Goal: Find contact information: Find contact information

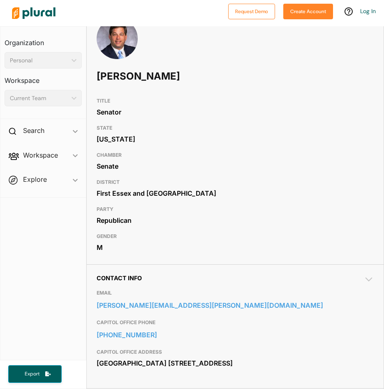
scroll to position [54, 0]
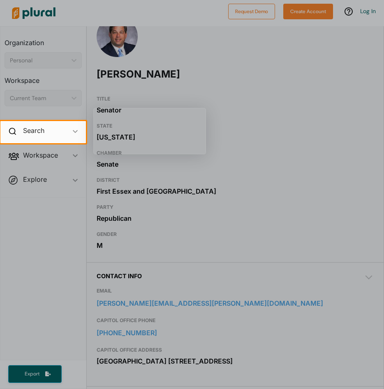
click at [191, 300] on div at bounding box center [192, 266] width 384 height 246
click at [184, 301] on div at bounding box center [192, 266] width 384 height 246
click at [203, 166] on div at bounding box center [192, 266] width 384 height 246
drag, startPoint x: 97, startPoint y: 303, endPoint x: 161, endPoint y: 307, distance: 64.6
click at [161, 307] on div at bounding box center [192, 266] width 384 height 246
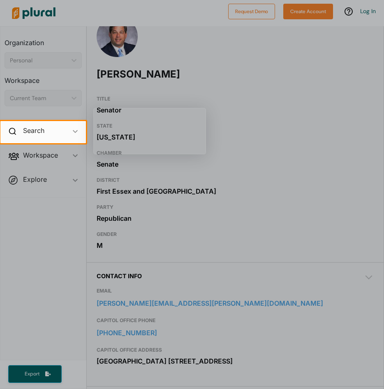
click at [181, 305] on div at bounding box center [192, 266] width 384 height 246
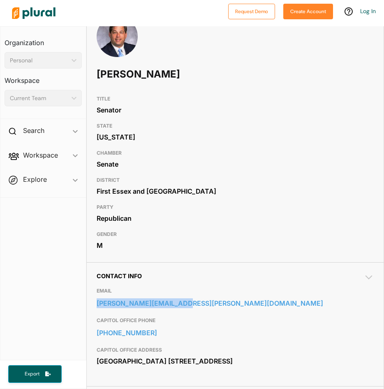
drag, startPoint x: 125, startPoint y: 292, endPoint x: 173, endPoint y: 313, distance: 52.4
click at [173, 313] on div "EMAIL bruce.tarr@masenate.gov" at bounding box center [235, 299] width 277 height 30
copy div "bruce.tarr@masenate.gov"
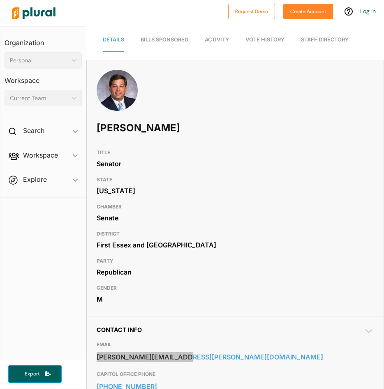
scroll to position [0, 0]
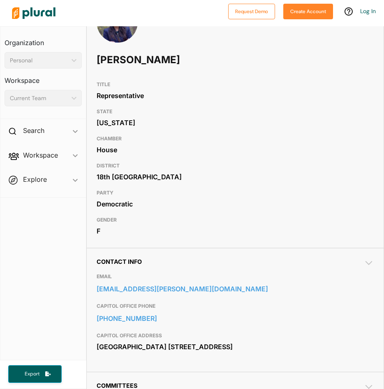
scroll to position [91, 0]
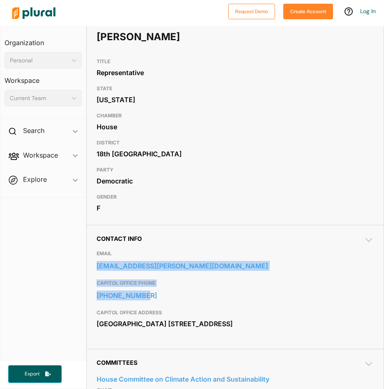
drag, startPoint x: 122, startPoint y: 252, endPoint x: 162, endPoint y: 302, distance: 64.6
click at [162, 302] on div "EMAIL [EMAIL_ADDRESS][PERSON_NAME][DOMAIN_NAME] CAPITOL OFFICE PHONE [PHONE_NUM…" at bounding box center [235, 290] width 277 height 97
copy div "[EMAIL_ADDRESS][PERSON_NAME][DOMAIN_NAME] CAPITOL OFFICE PHONE [PHONE_NUMBER]"
